Goal: Information Seeking & Learning: Learn about a topic

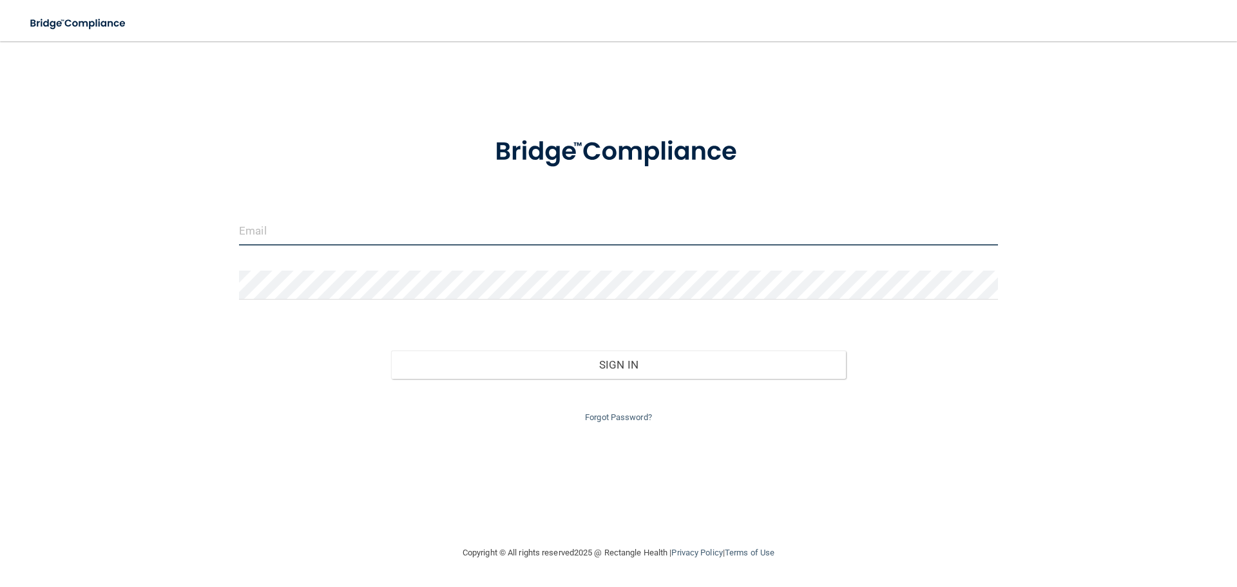
click at [291, 217] on input "email" at bounding box center [618, 231] width 759 height 29
type input "[EMAIL_ADDRESS][DOMAIN_NAME]"
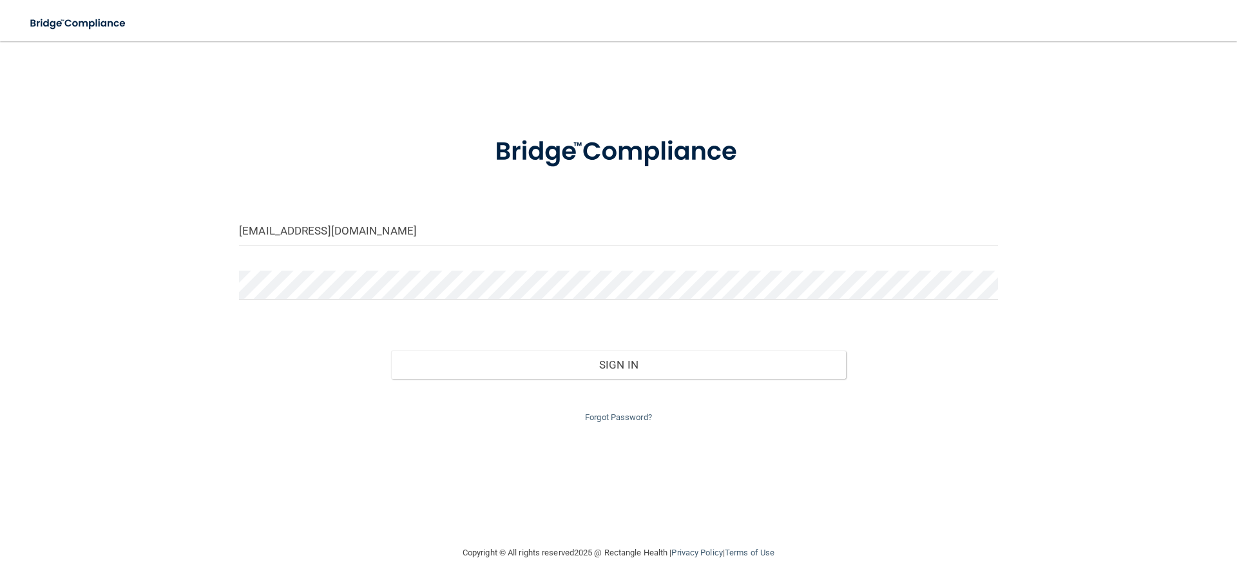
click at [328, 268] on form "rgregg@rectanglehealth.com Invalid email/password. You don't have permission to…" at bounding box center [618, 272] width 759 height 307
click at [391, 351] on button "Sign In" at bounding box center [619, 365] width 456 height 28
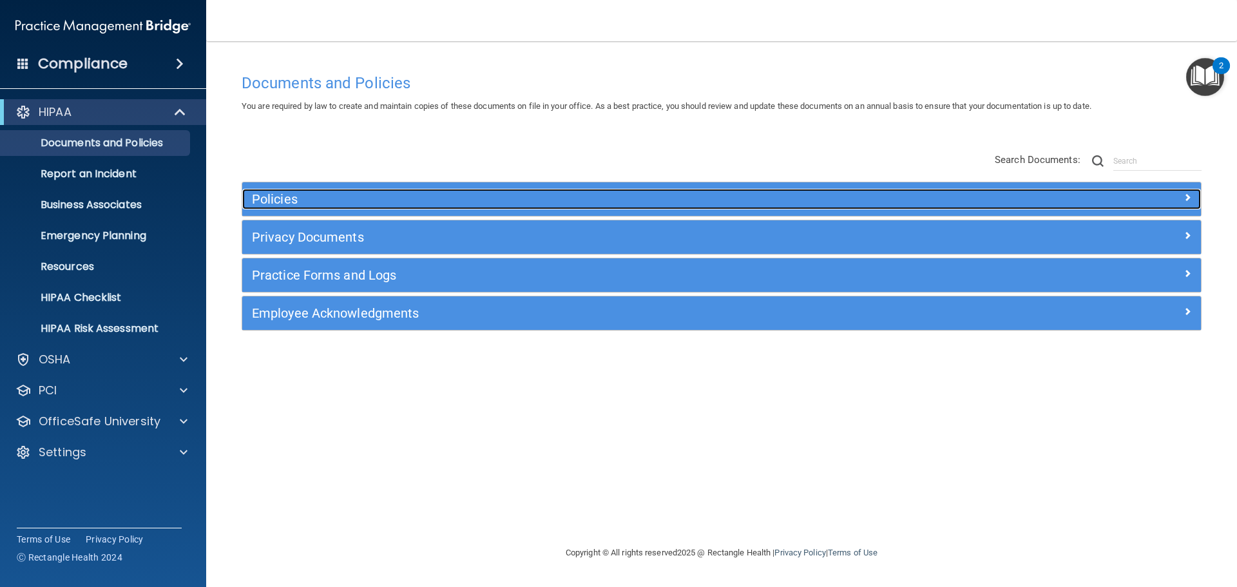
click at [802, 196] on h5 "Policies" at bounding box center [602, 199] width 700 height 14
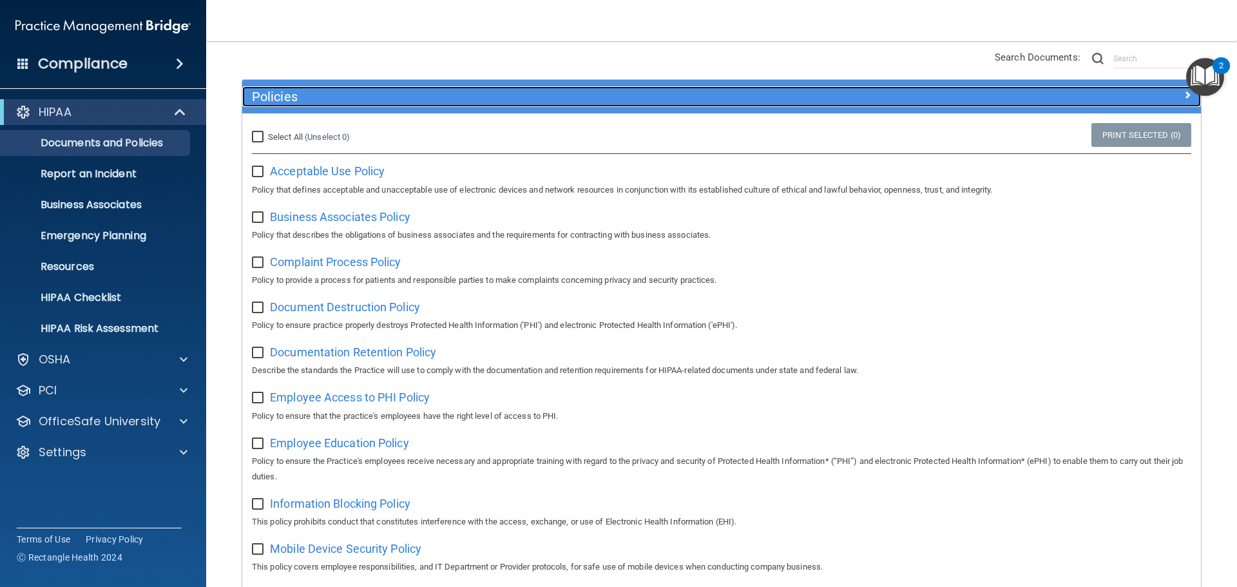
scroll to position [93, 0]
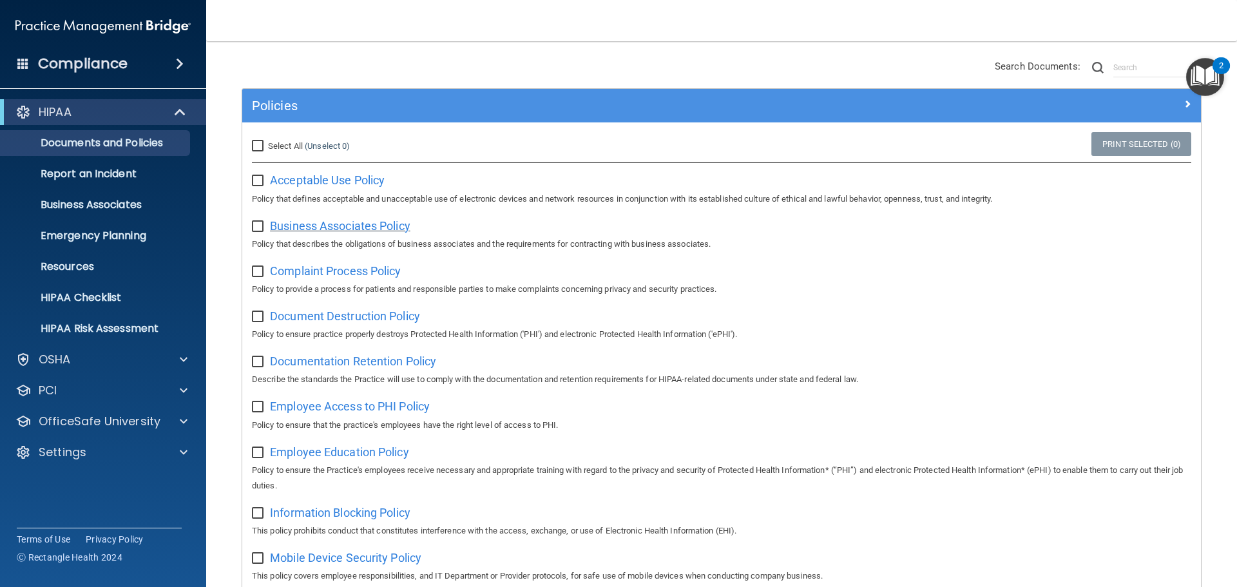
click at [317, 223] on span "Business Associates Policy" at bounding box center [340, 226] width 141 height 14
click at [179, 117] on span at bounding box center [181, 111] width 11 height 15
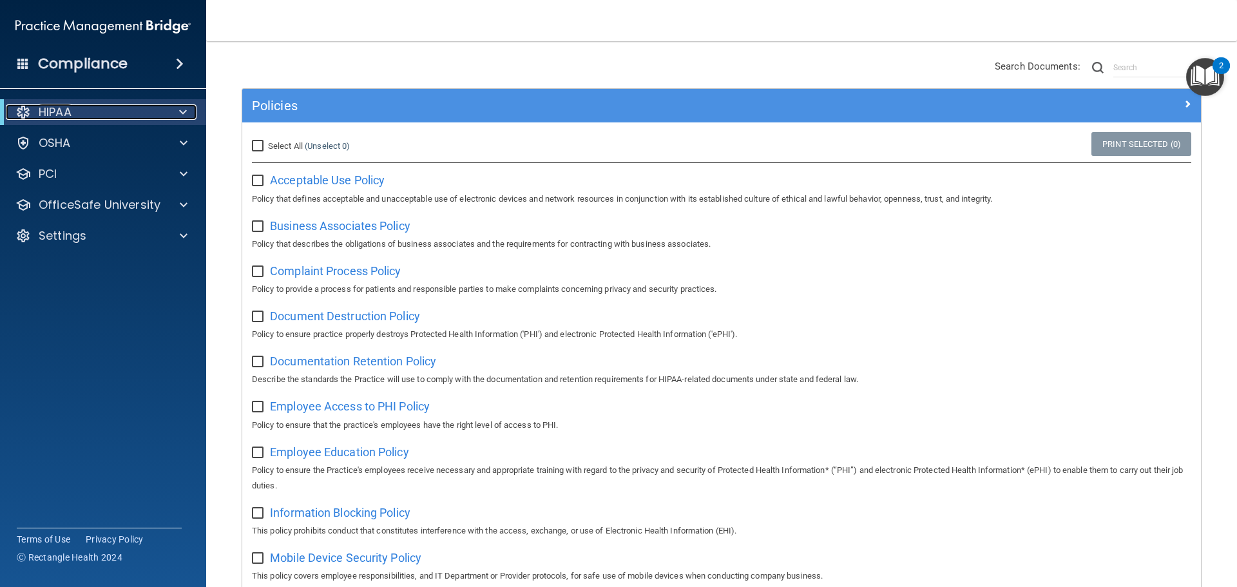
click at [179, 117] on span at bounding box center [183, 111] width 8 height 15
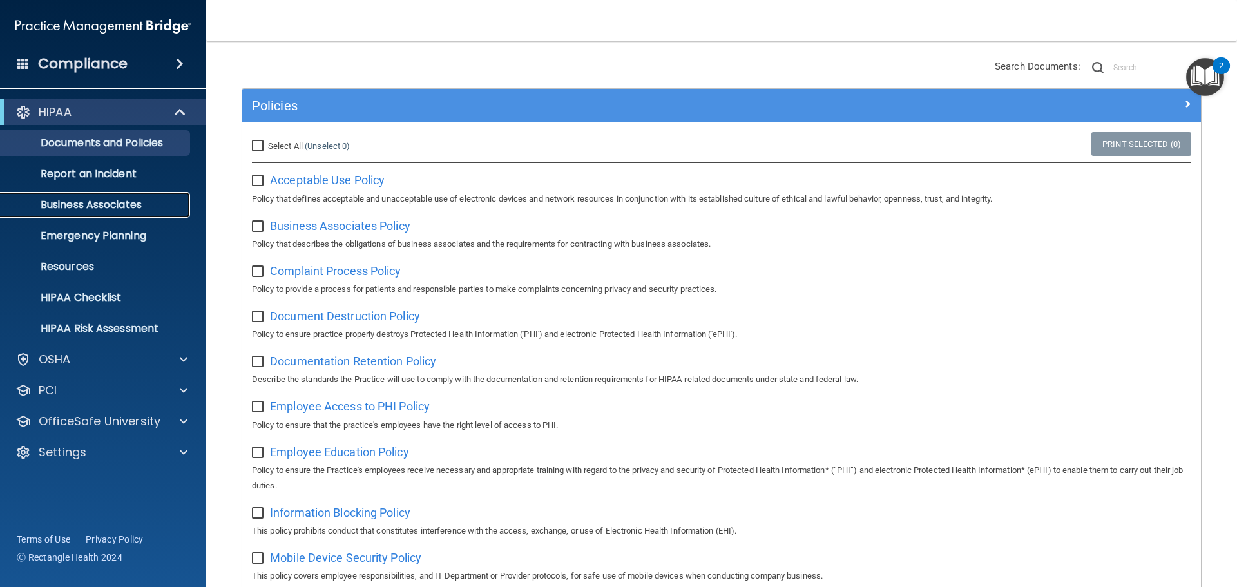
click at [112, 214] on link "Business Associates" at bounding box center [88, 205] width 203 height 26
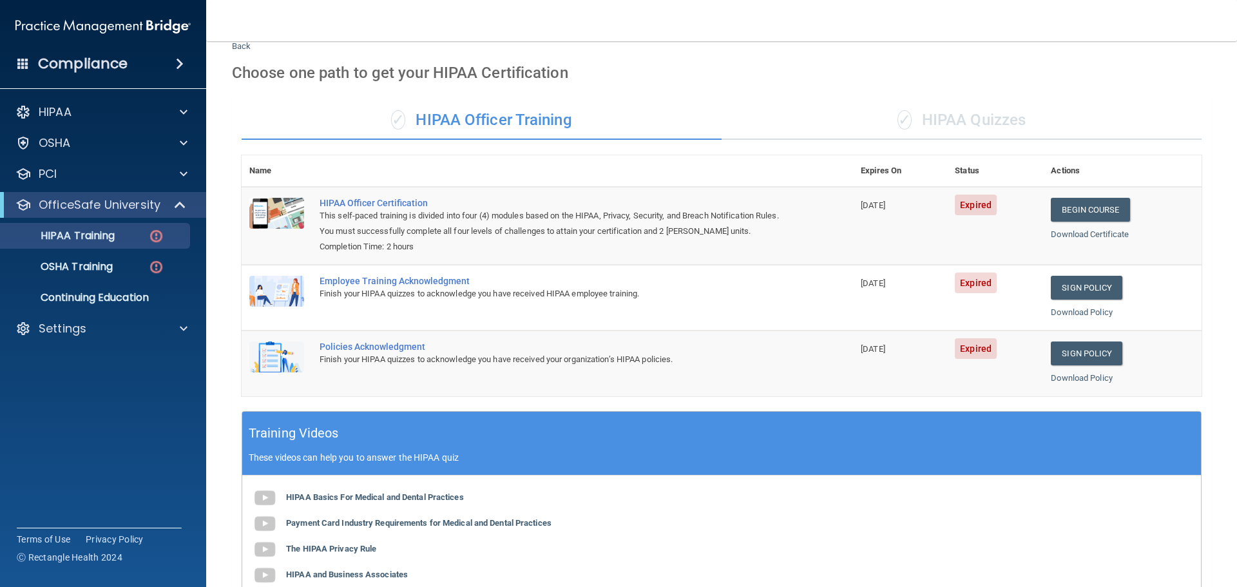
scroll to position [39, 0]
click at [993, 132] on div "✓ HIPAA Quizzes" at bounding box center [962, 121] width 480 height 39
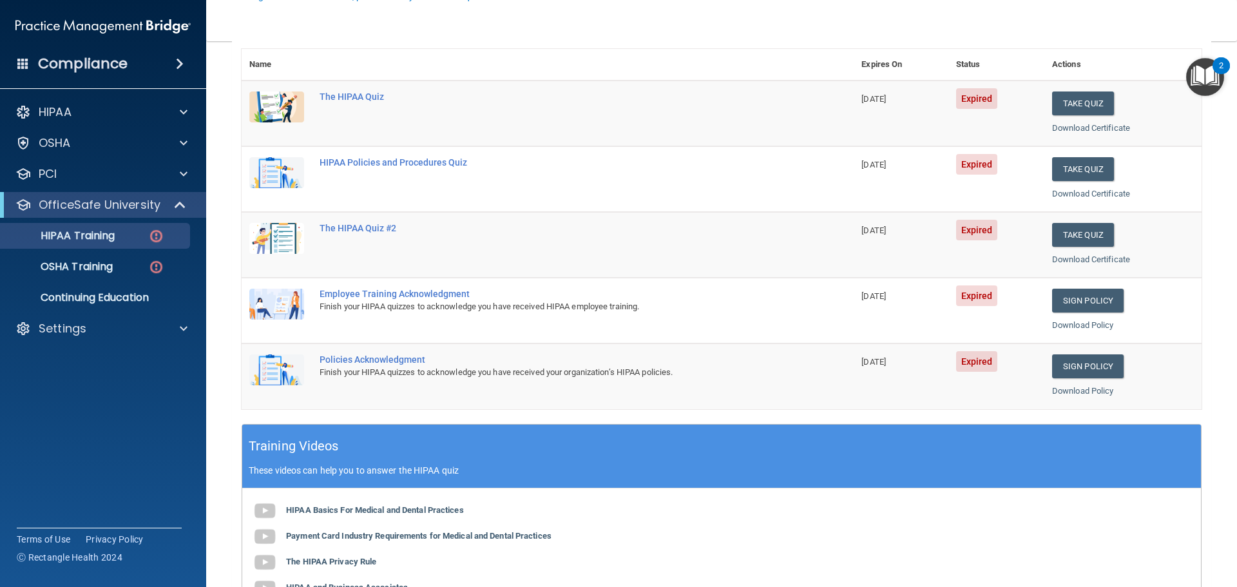
scroll to position [183, 0]
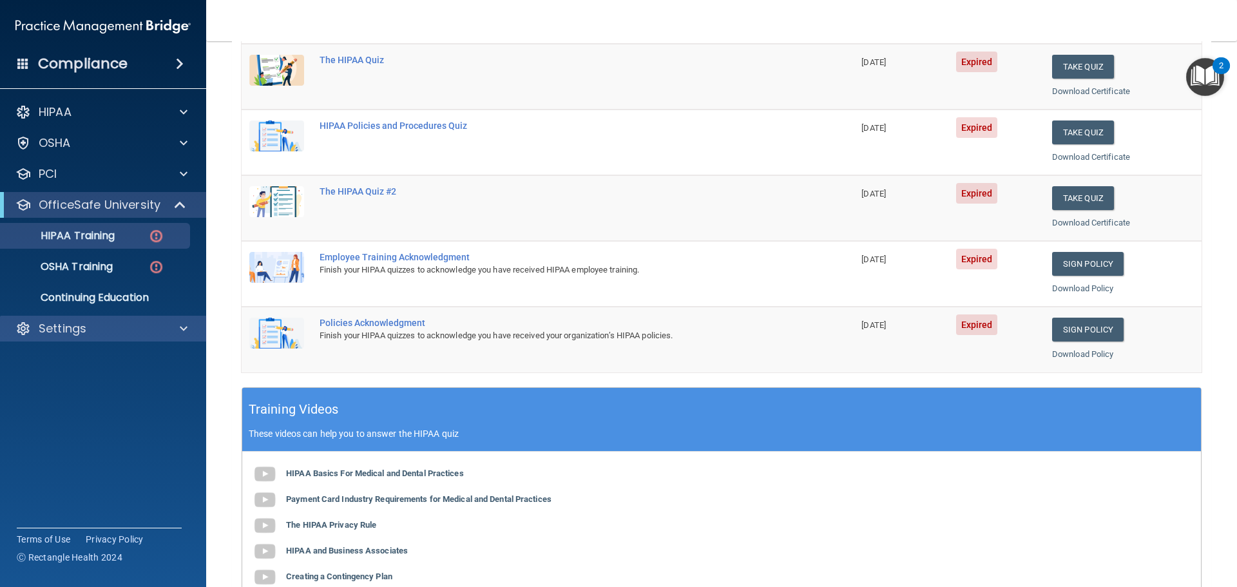
click at [179, 338] on div "Settings" at bounding box center [103, 329] width 207 height 26
click at [182, 335] on span at bounding box center [184, 328] width 8 height 15
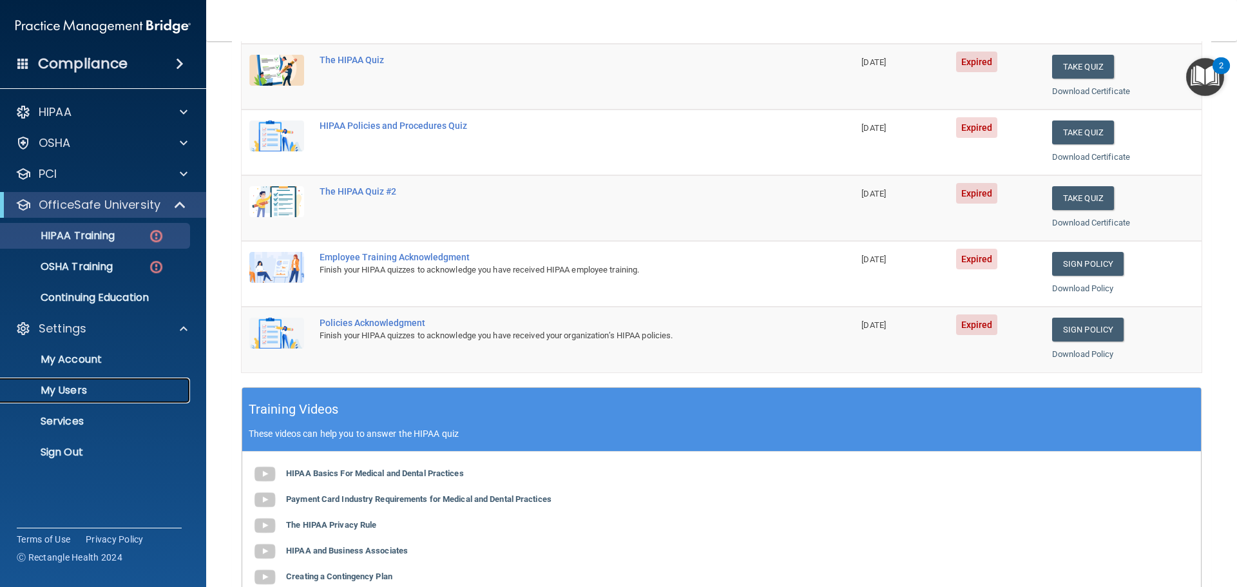
click at [108, 384] on p "My Users" at bounding box center [96, 390] width 176 height 13
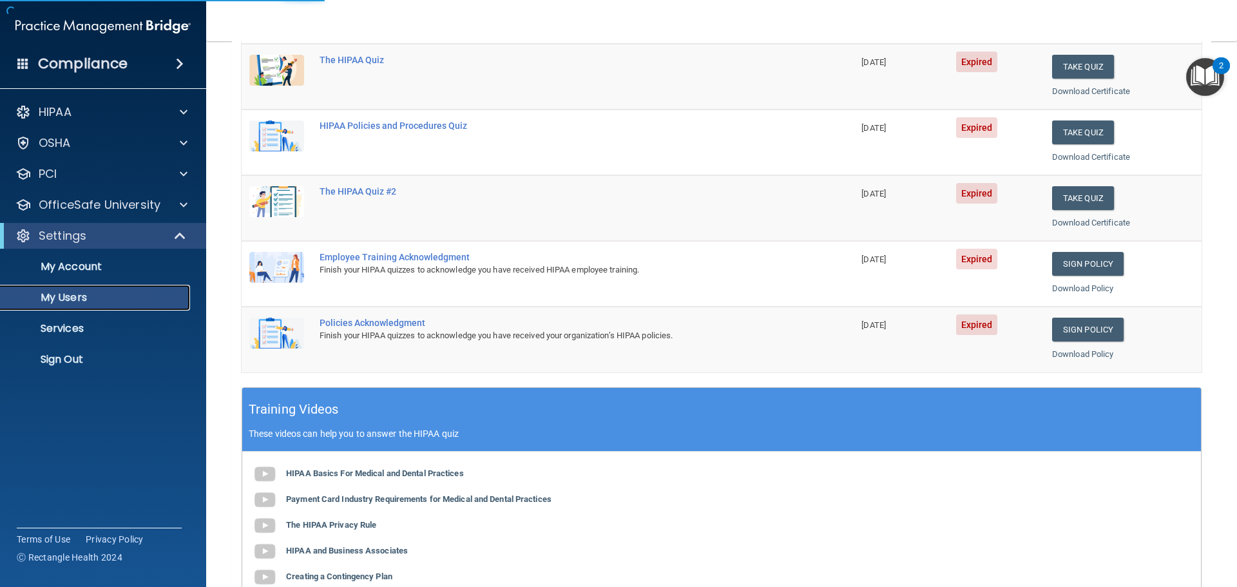
select select "20"
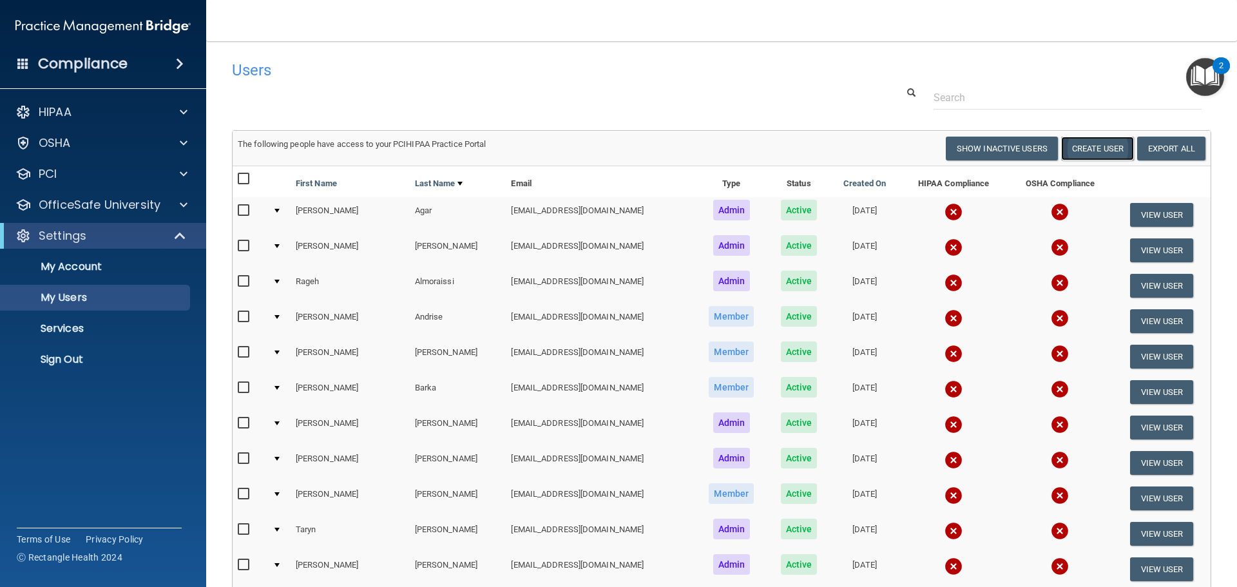
click at [1091, 157] on button "Create User" at bounding box center [1098, 149] width 73 height 24
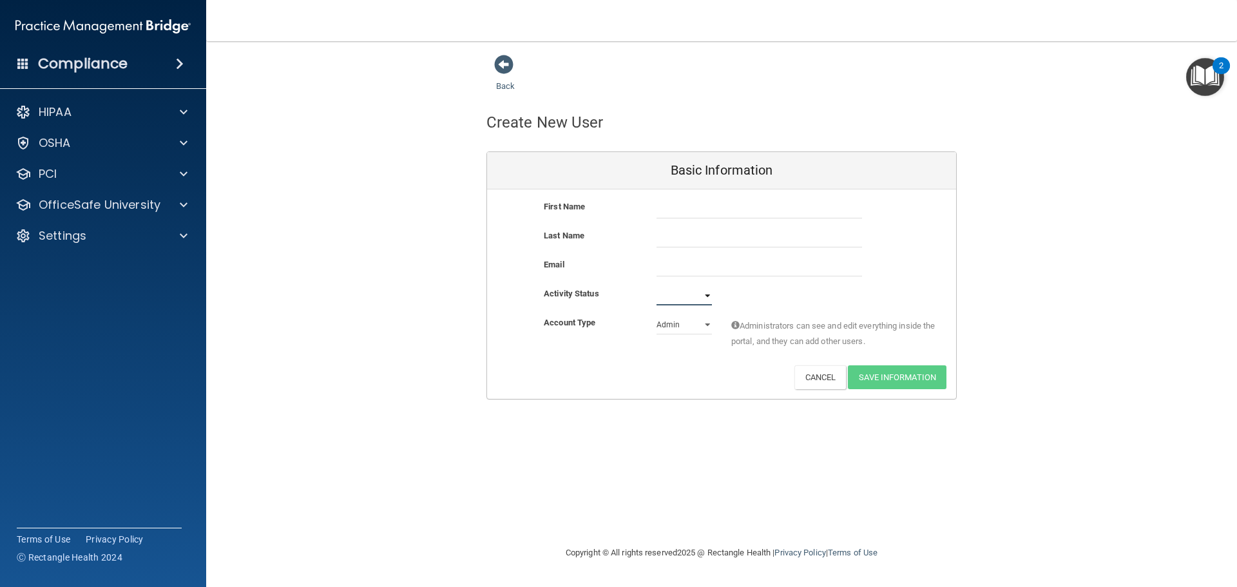
click at [685, 295] on select "Active Inactive" at bounding box center [684, 295] width 55 height 19
select select "active"
click at [657, 286] on select "Active Inactive" at bounding box center [684, 295] width 55 height 19
click at [675, 327] on select "Admin Member" at bounding box center [684, 324] width 55 height 19
select select "practice_member"
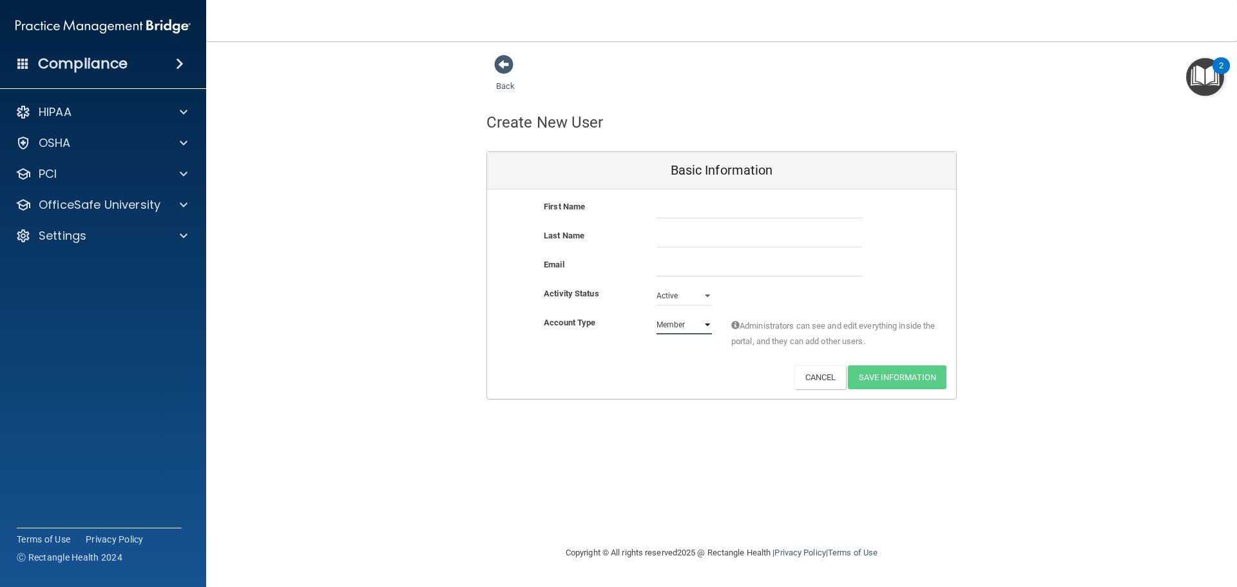
click at [657, 315] on select "Admin Member" at bounding box center [684, 324] width 55 height 19
click at [507, 56] on span at bounding box center [503, 64] width 19 height 19
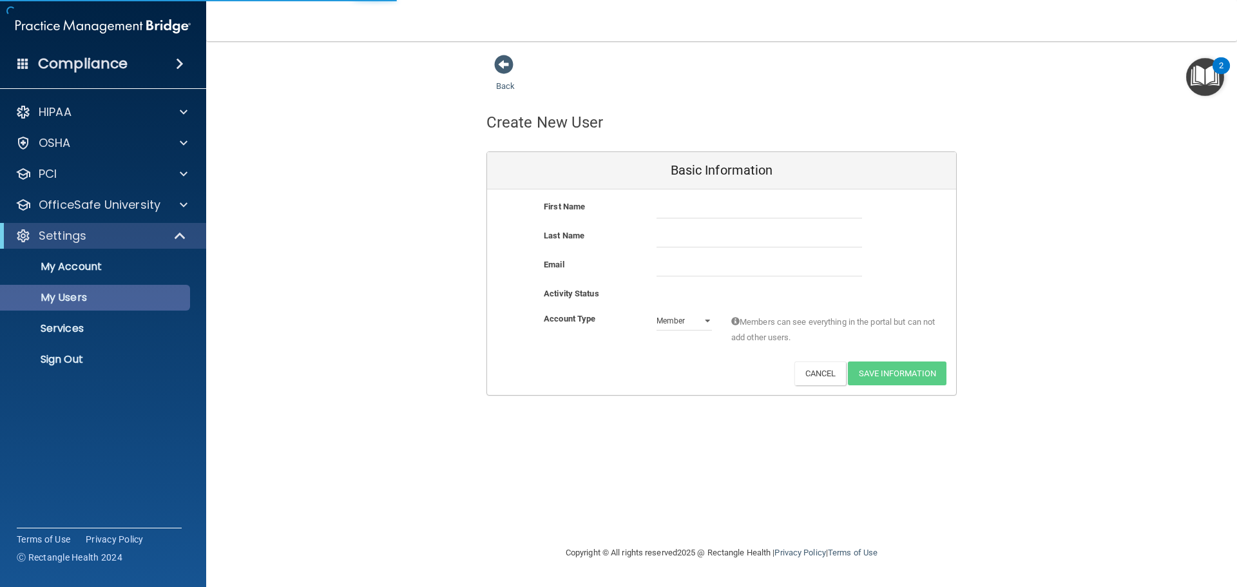
select select "20"
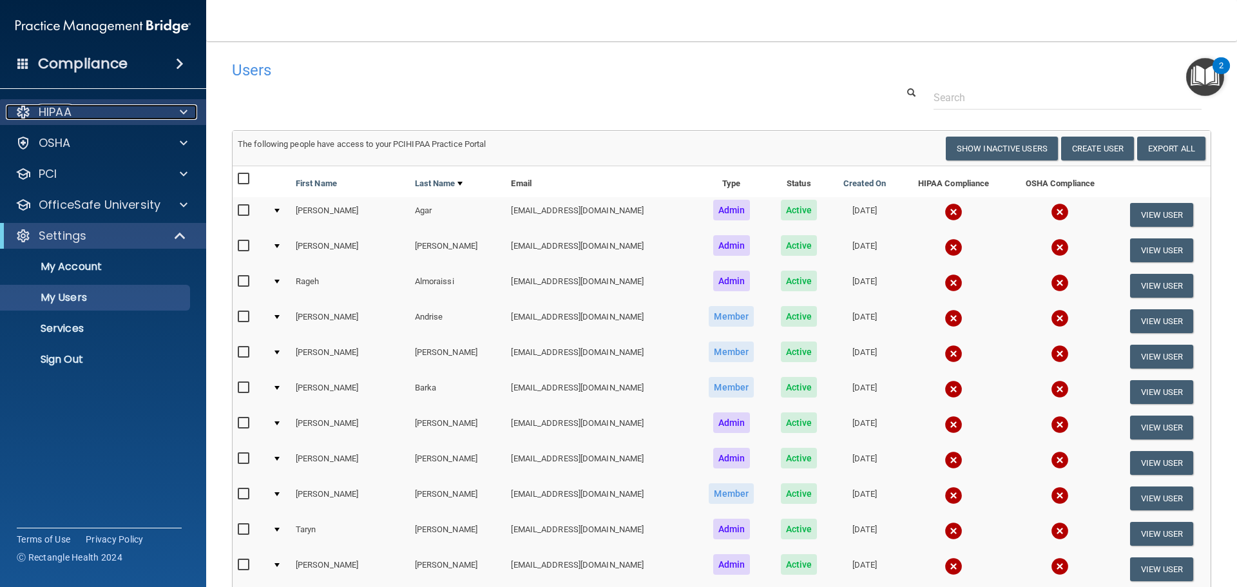
click at [102, 119] on div "HIPAA" at bounding box center [86, 111] width 160 height 15
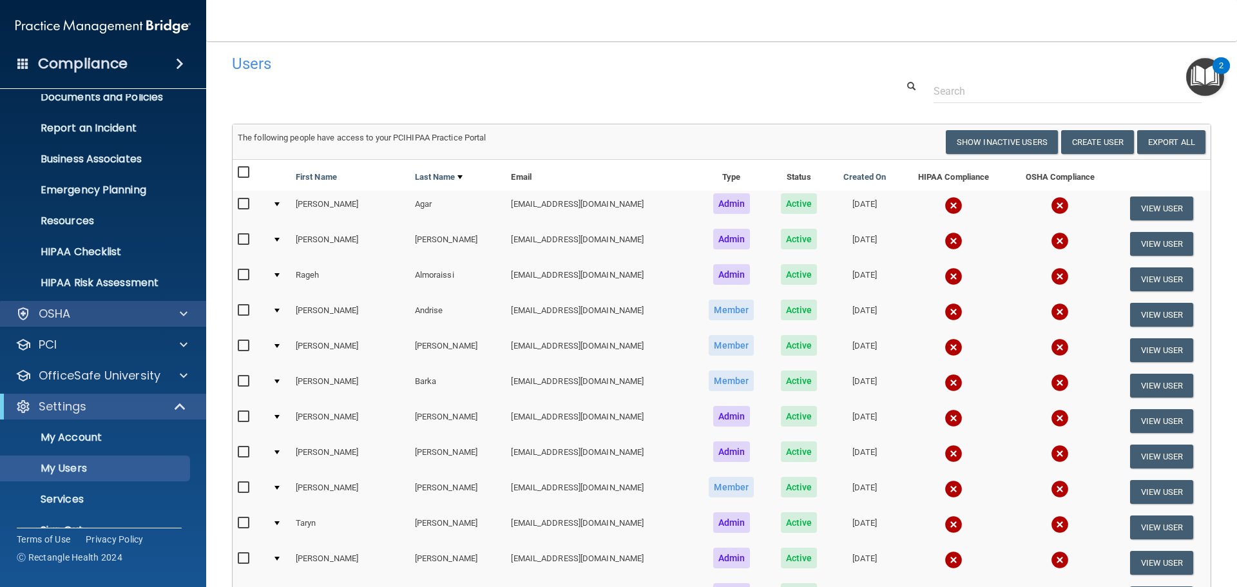
scroll to position [45, 0]
click at [151, 315] on div "OSHA" at bounding box center [86, 314] width 160 height 15
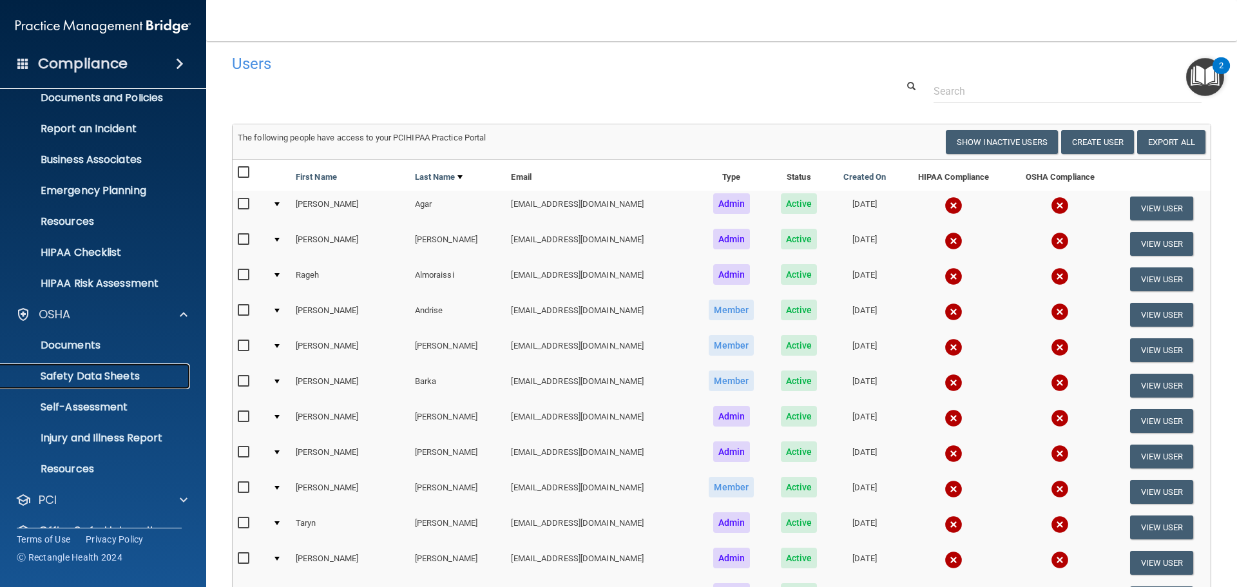
click at [135, 377] on p "Safety Data Sheets" at bounding box center [96, 376] width 176 height 13
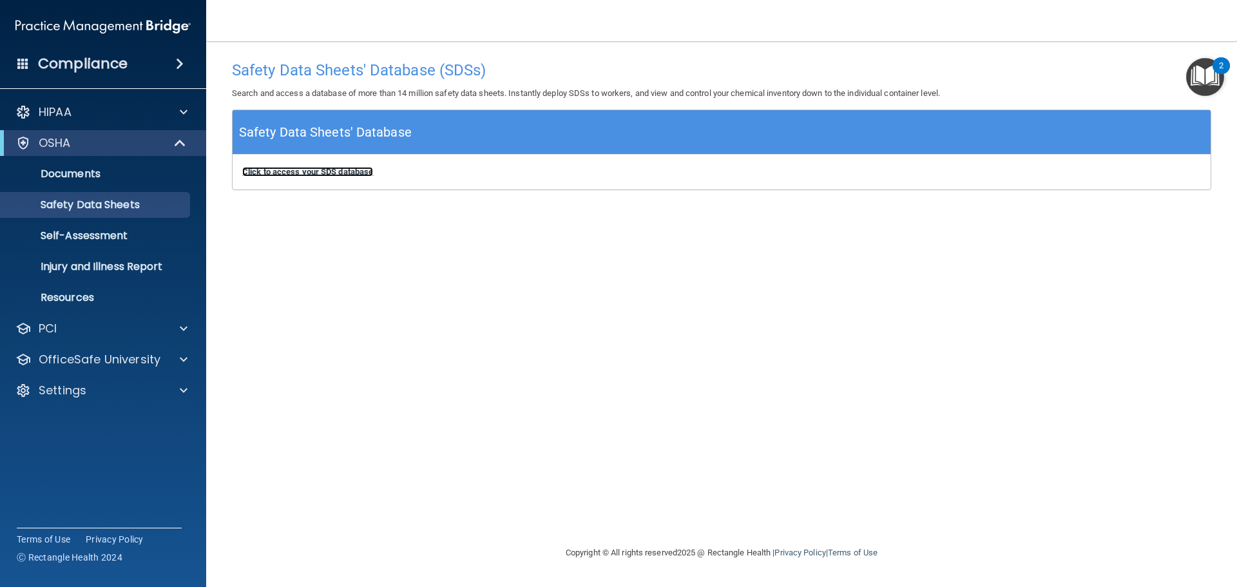
click at [340, 171] on b "Click to access your SDS database" at bounding box center [307, 172] width 131 height 10
click at [86, 348] on div "OfficeSafe University" at bounding box center [103, 360] width 207 height 26
click at [86, 350] on div "OfficeSafe University" at bounding box center [103, 360] width 207 height 26
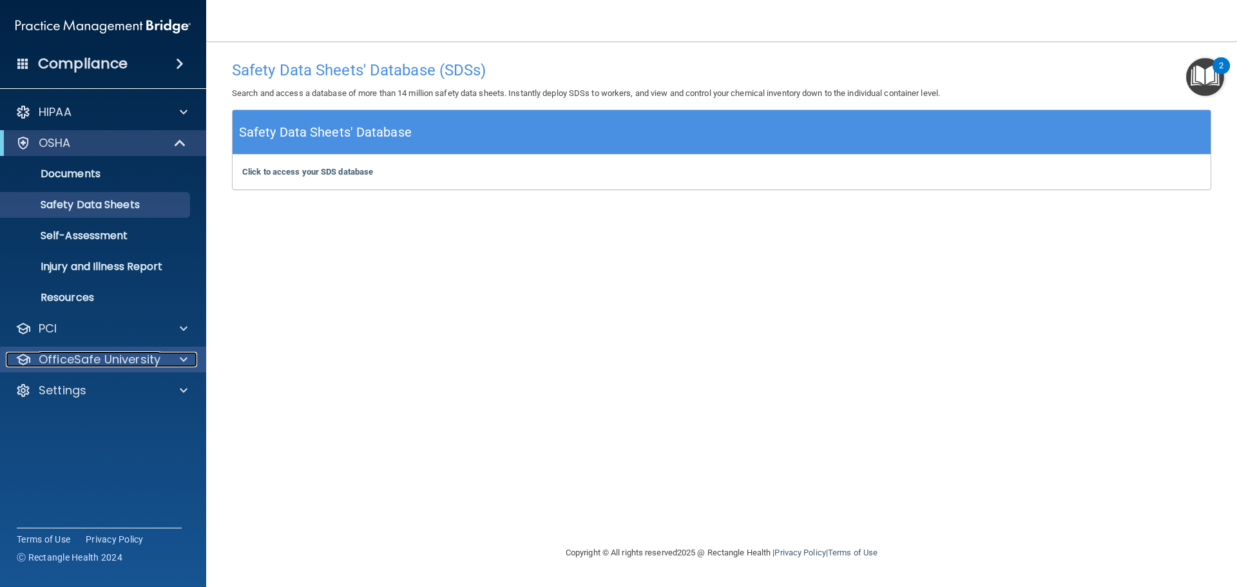
click at [119, 353] on p "OfficeSafe University" at bounding box center [100, 359] width 122 height 15
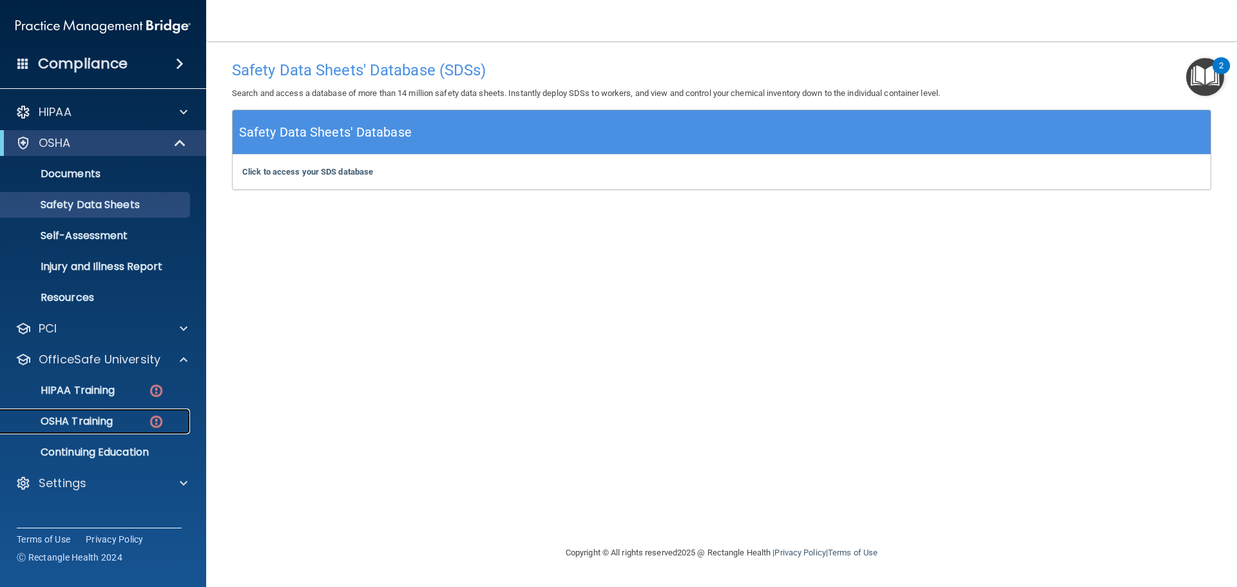
click at [101, 432] on link "OSHA Training" at bounding box center [88, 422] width 203 height 26
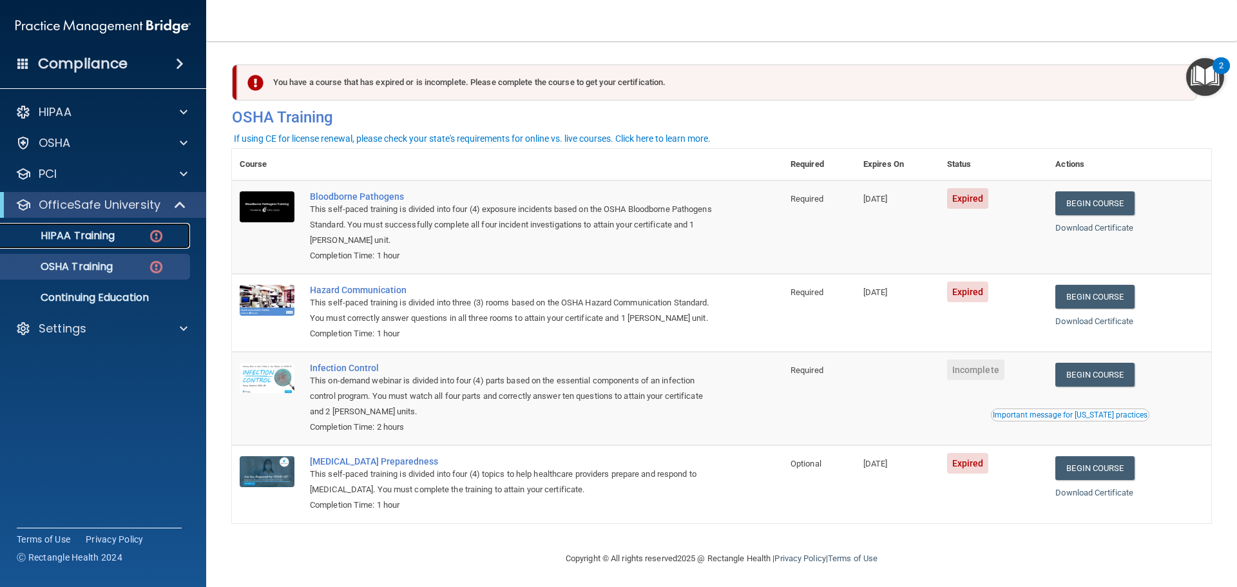
click at [118, 233] on div "HIPAA Training" at bounding box center [96, 235] width 176 height 13
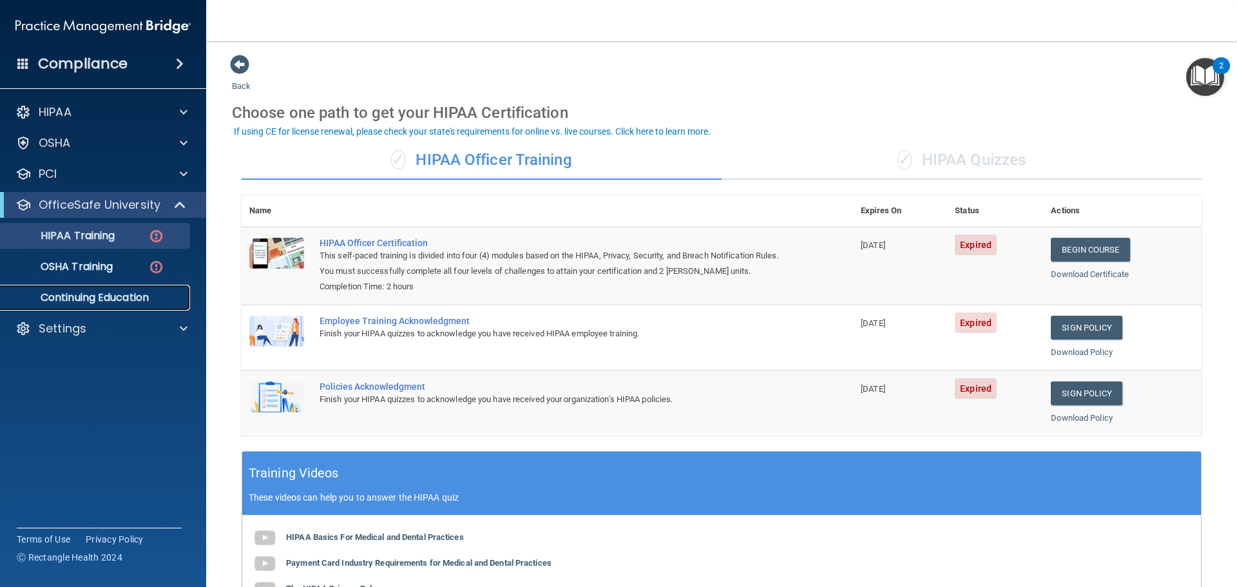
click at [107, 293] on p "Continuing Education" at bounding box center [96, 297] width 176 height 13
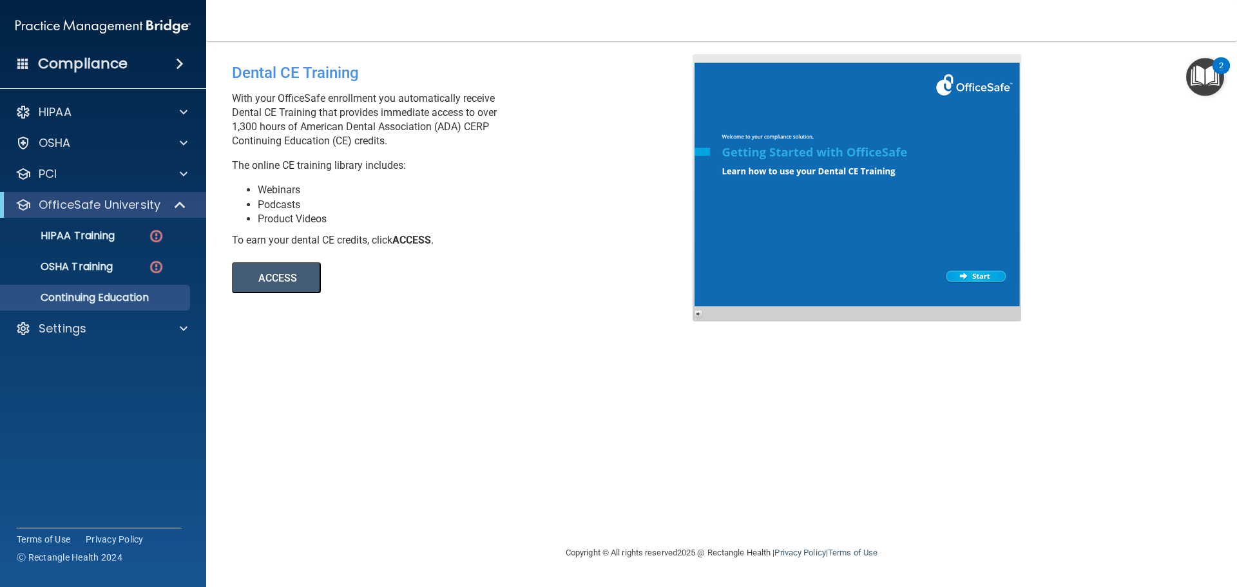
click at [304, 280] on button "ACCESS" at bounding box center [276, 277] width 89 height 31
